Goal: Task Accomplishment & Management: Use online tool/utility

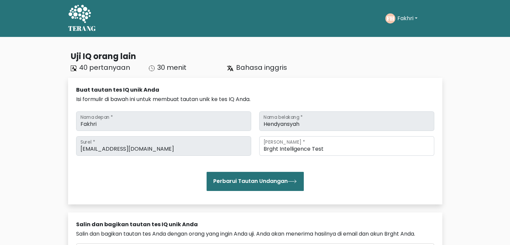
click at [409, 19] on font "Fakhri" at bounding box center [405, 18] width 16 height 8
click at [474, 66] on div "Uji IQ orang lain 40 pertanyaan 30 menit Bahasa inggris Buat tautan tes IQ unik…" at bounding box center [255, 227] width 510 height 381
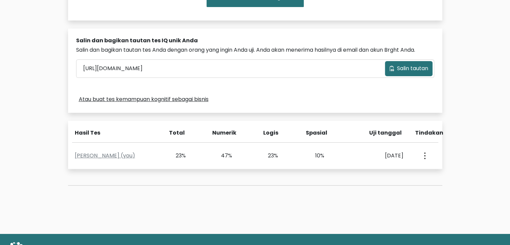
scroll to position [201, 0]
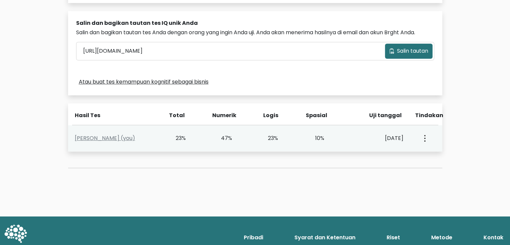
click at [426, 148] on button "button" at bounding box center [423, 138] width 5 height 21
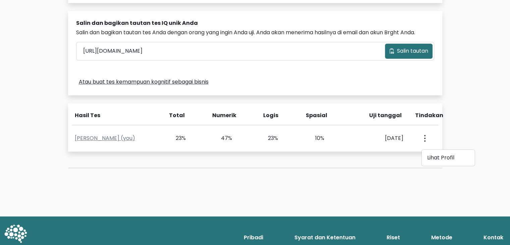
click at [478, 130] on div "Uji IQ orang lain 40 pertanyaan 30 menit Bahasa inggris Buat tautan tes IQ unik…" at bounding box center [255, 26] width 510 height 381
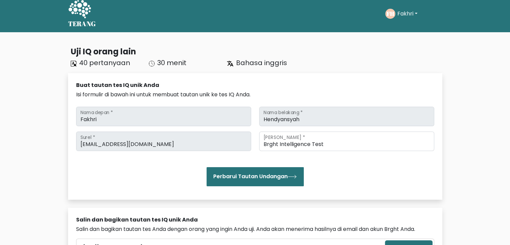
scroll to position [0, 0]
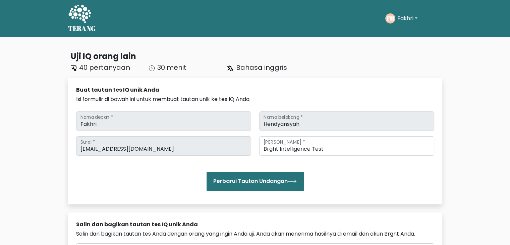
click at [406, 19] on font "Fakhri" at bounding box center [405, 18] width 16 height 8
click at [408, 30] on font "Dasbor" at bounding box center [400, 33] width 19 height 8
click at [400, 18] on font "Fakhri" at bounding box center [405, 18] width 16 height 8
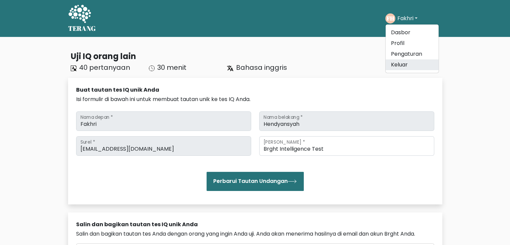
click at [402, 65] on font "Keluar" at bounding box center [399, 65] width 17 height 8
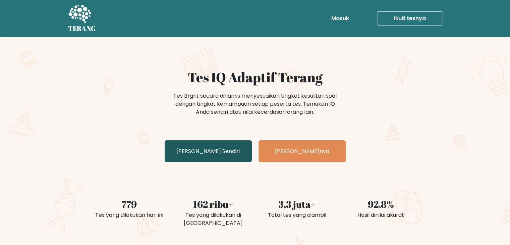
click at [206, 155] on font "Uji Dirimu Sendiri" at bounding box center [207, 151] width 63 height 8
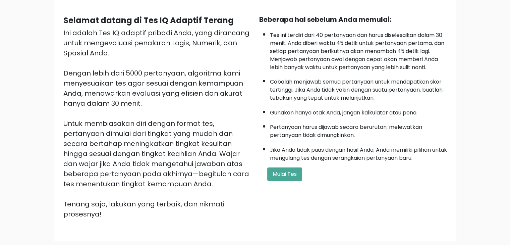
scroll to position [113, 0]
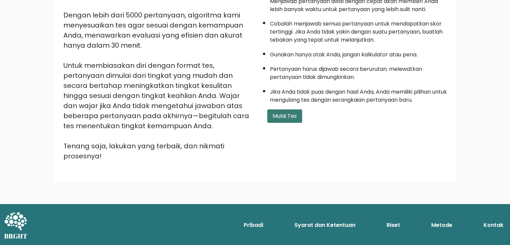
click at [283, 116] on font "Mulai Tes" at bounding box center [285, 116] width 24 height 8
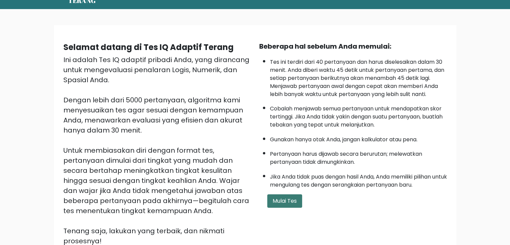
scroll to position [0, 0]
